Goal: Navigation & Orientation: Find specific page/section

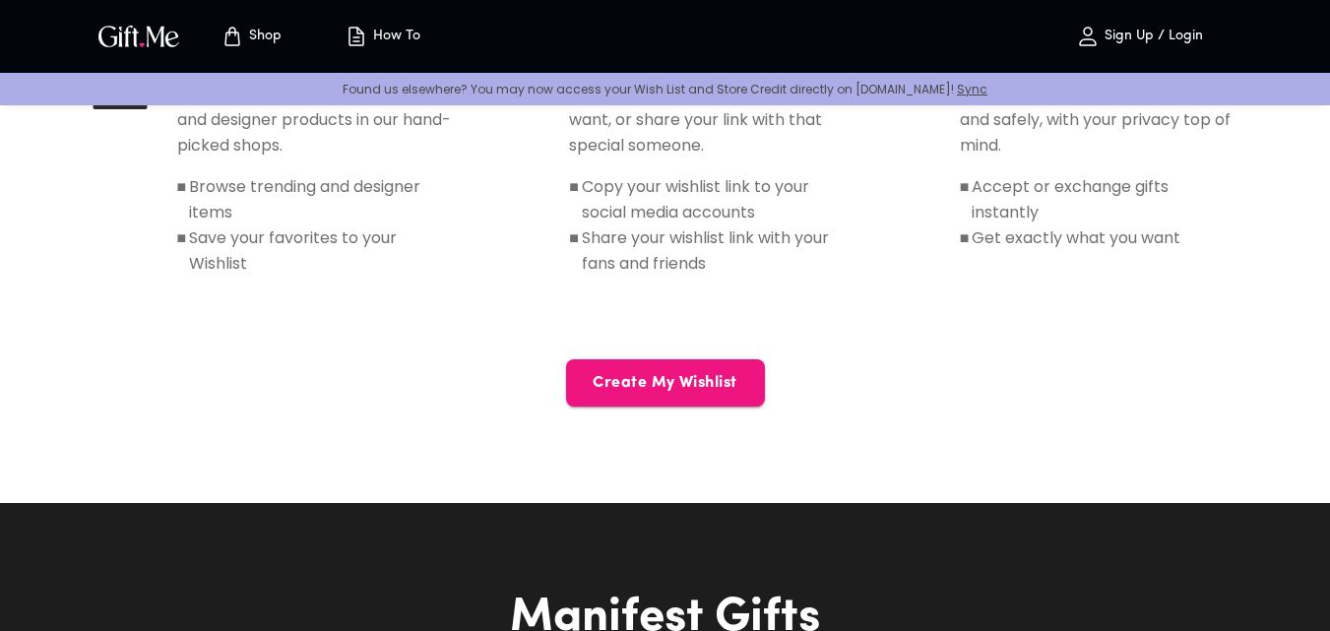
scroll to position [1378, 0]
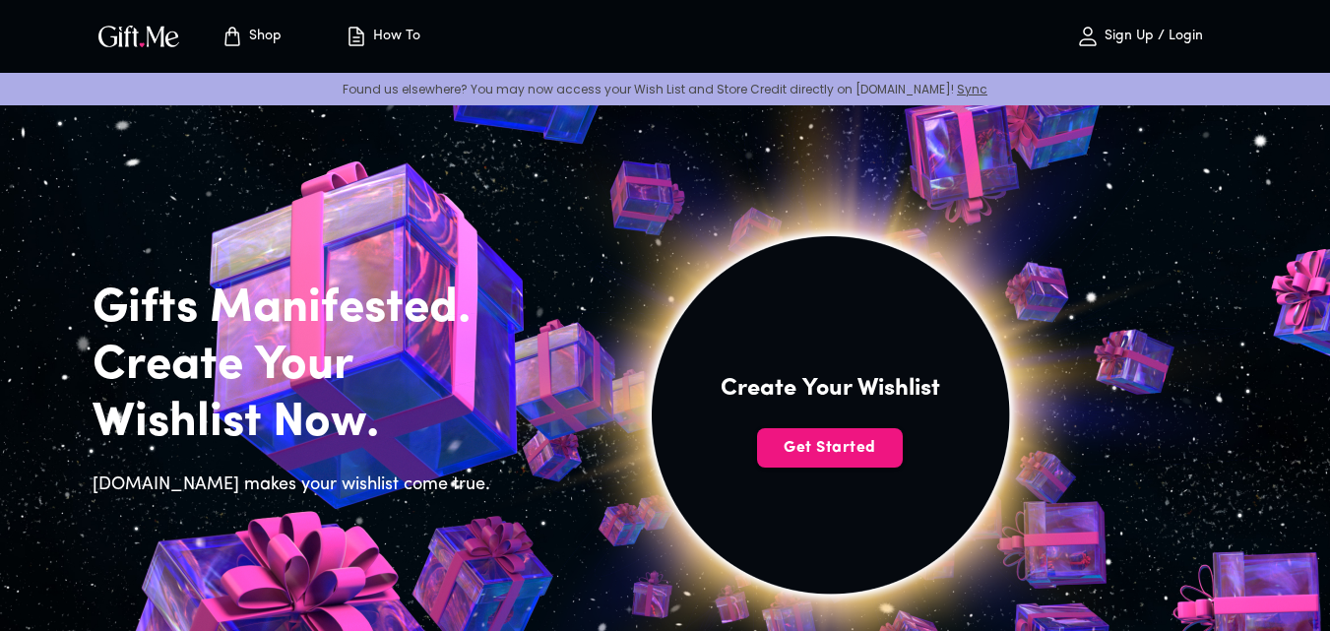
click at [1134, 36] on p "Sign Up / Login" at bounding box center [1150, 37] width 103 height 17
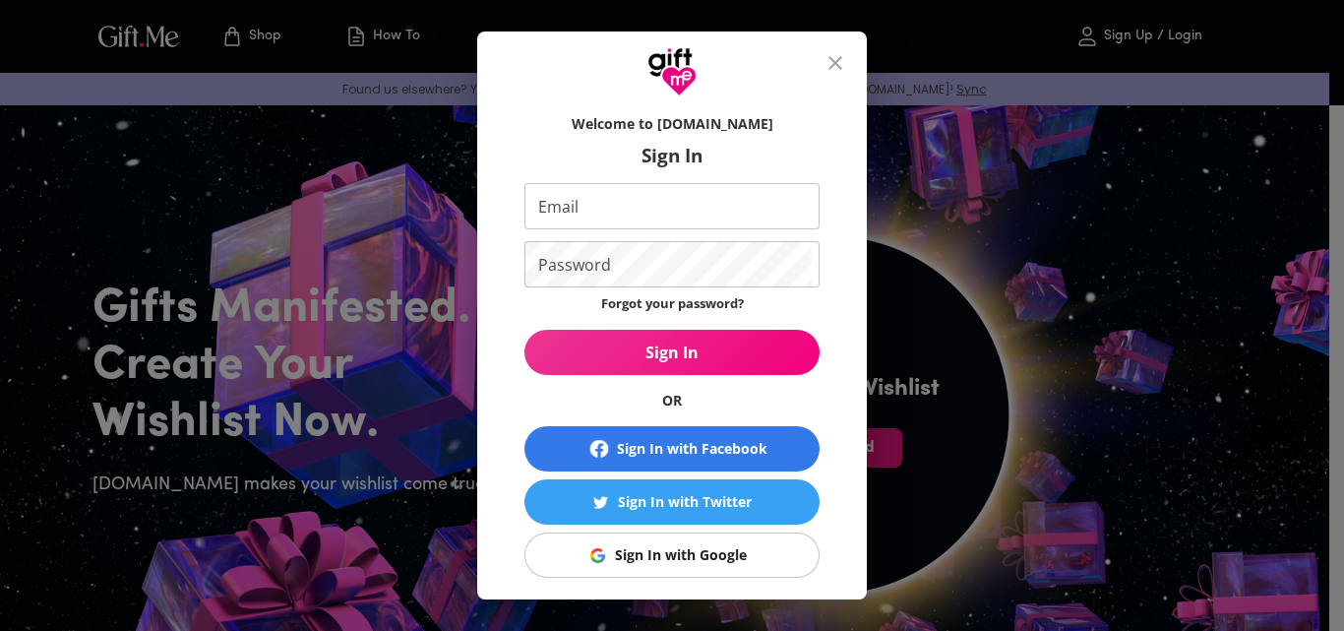
click at [847, 65] on icon "close" at bounding box center [836, 63] width 24 height 24
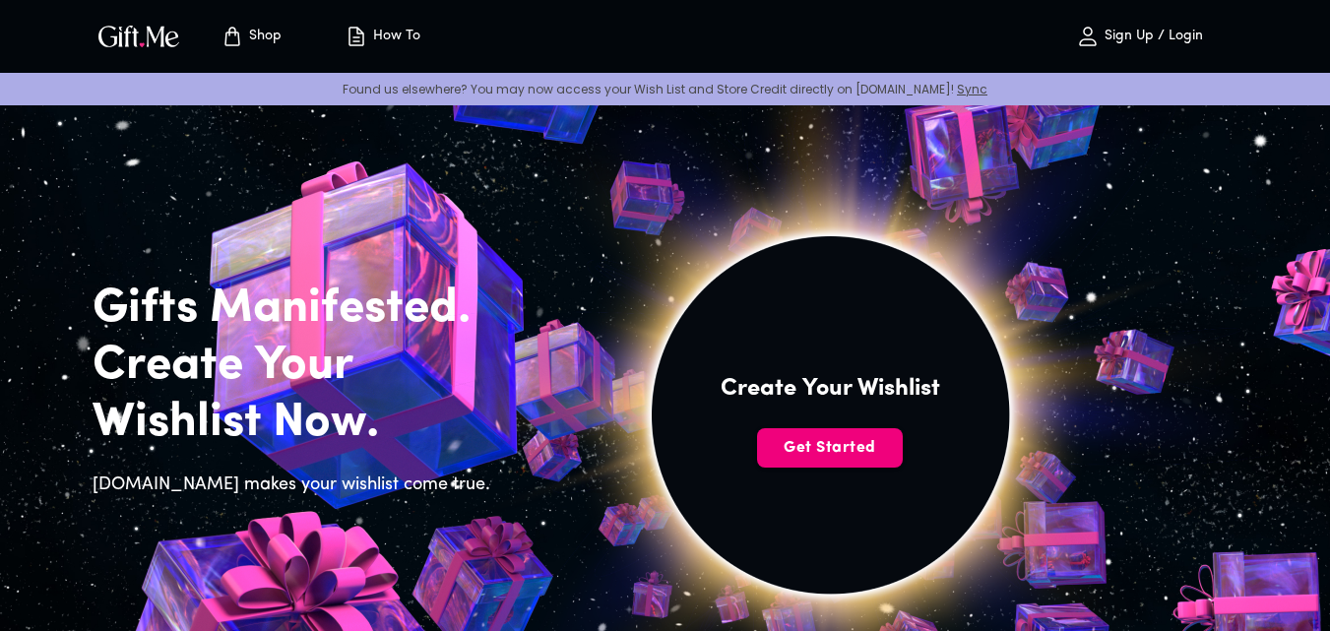
click at [817, 451] on span "Get Started" at bounding box center [830, 448] width 146 height 22
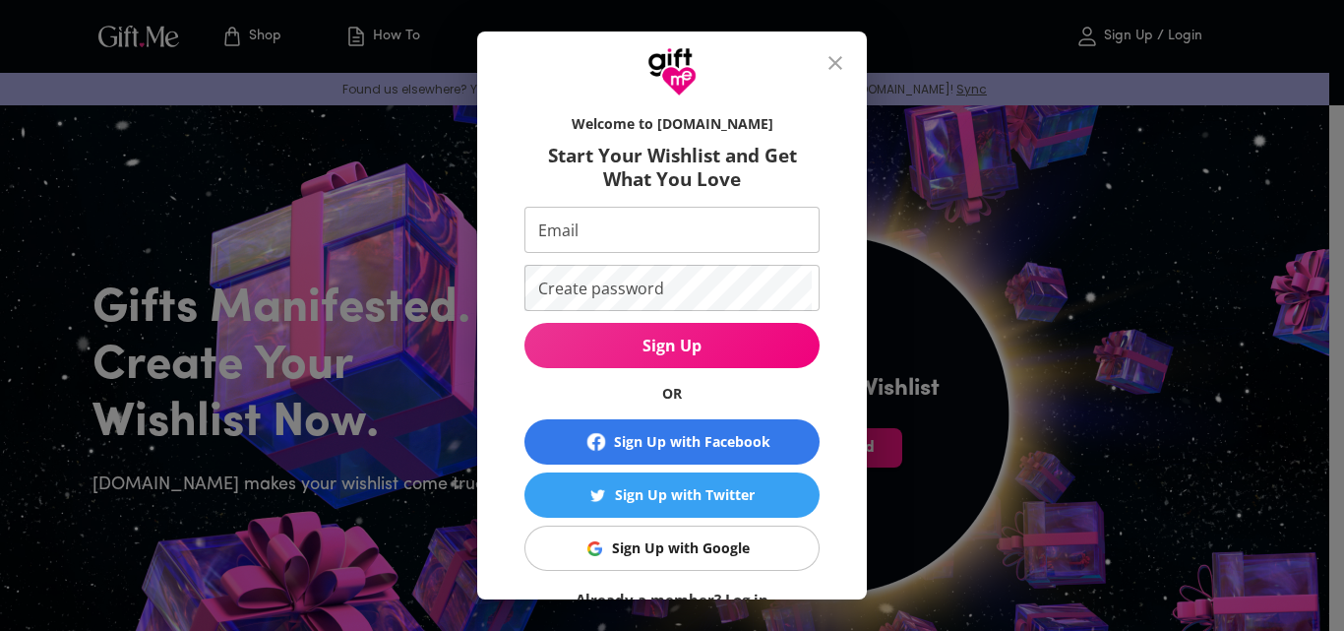
click at [151, 39] on div "Welcome to Gift.me Start Your Wishlist and Get What You Love Email Email Create…" at bounding box center [672, 315] width 1344 height 631
